Goal: Check status

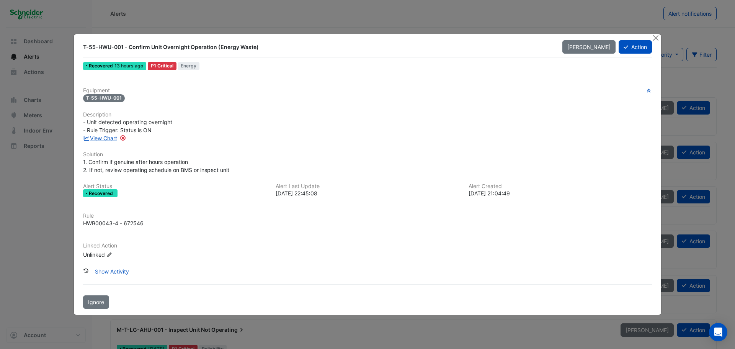
click at [123, 269] on button "Show Activity" at bounding box center [112, 270] width 44 height 13
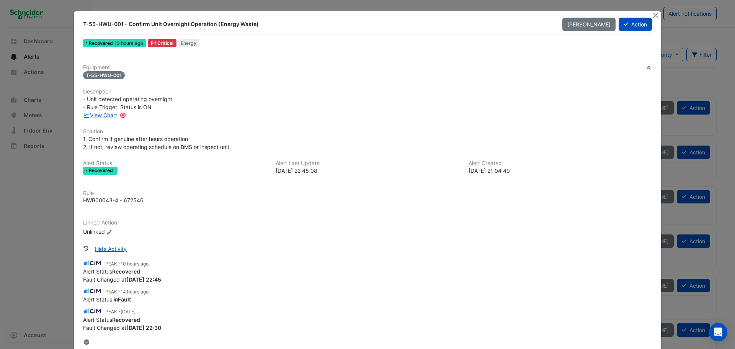
click at [100, 114] on link "View Chart" at bounding box center [100, 115] width 34 height 7
